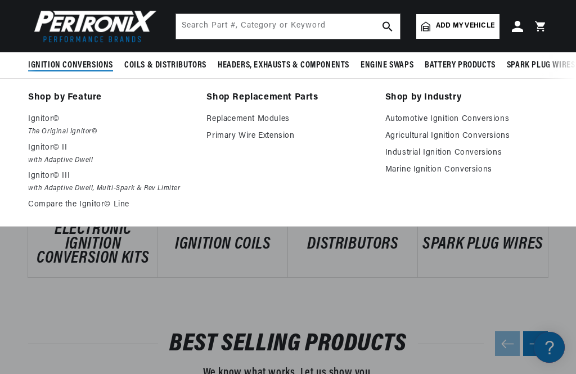
scroll to position [0, 420]
click at [482, 117] on link "Automotive Ignition Conversions" at bounding box center [466, 118] width 162 height 13
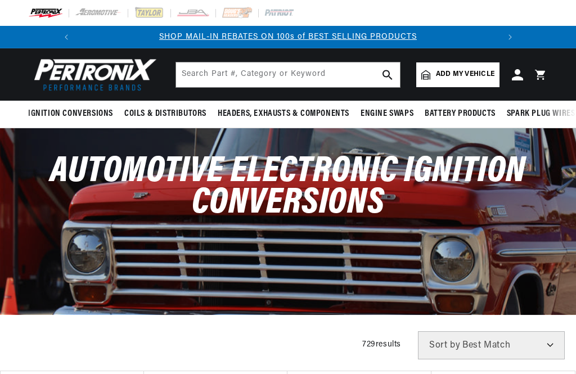
click at [574, 171] on div "Automotive Electronic Ignition Conversions" at bounding box center [288, 221] width 576 height 186
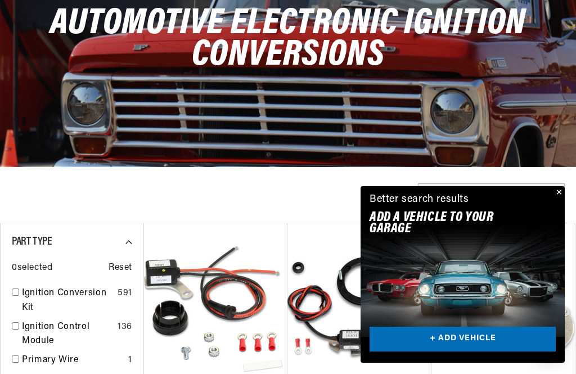
click at [562, 200] on button "Close" at bounding box center [557, 192] width 13 height 13
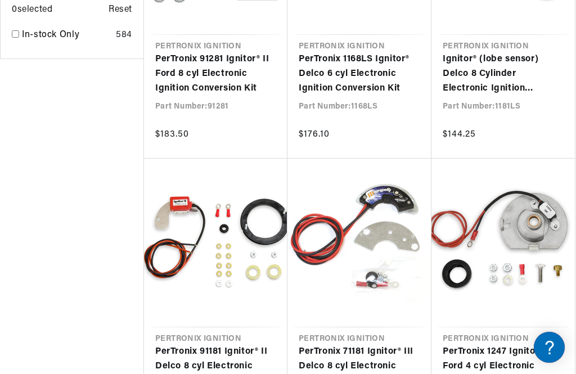
scroll to position [1155, 0]
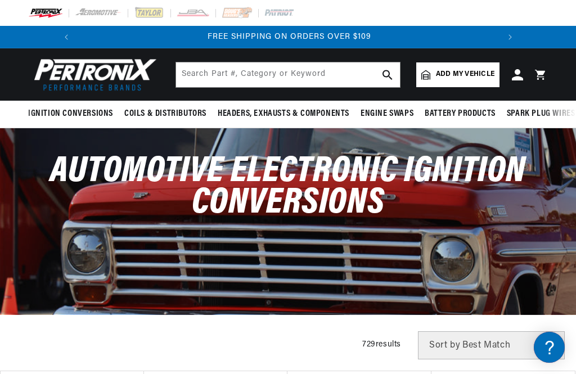
scroll to position [0, 288]
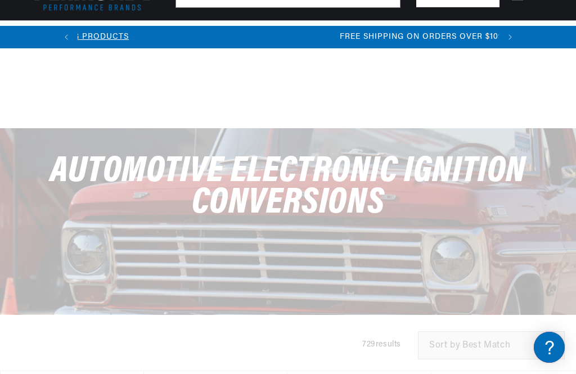
scroll to position [1218, 0]
